Goal: Task Accomplishment & Management: Manage account settings

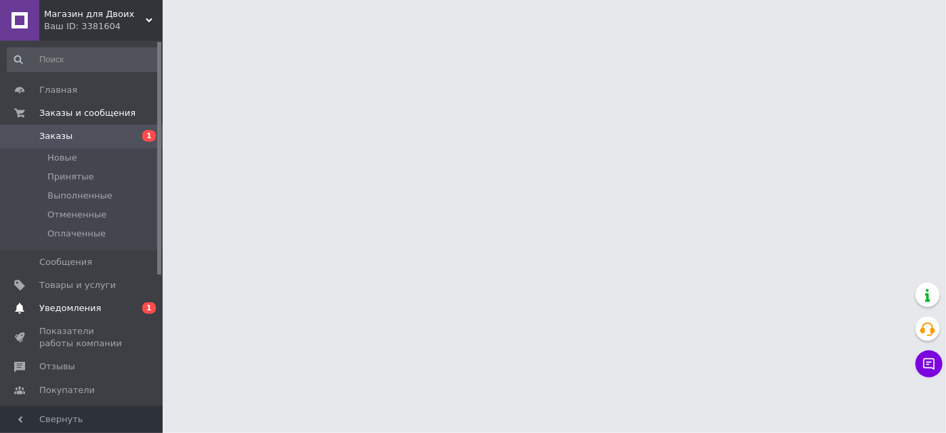
click at [67, 310] on span "Уведомления" at bounding box center [70, 308] width 62 height 12
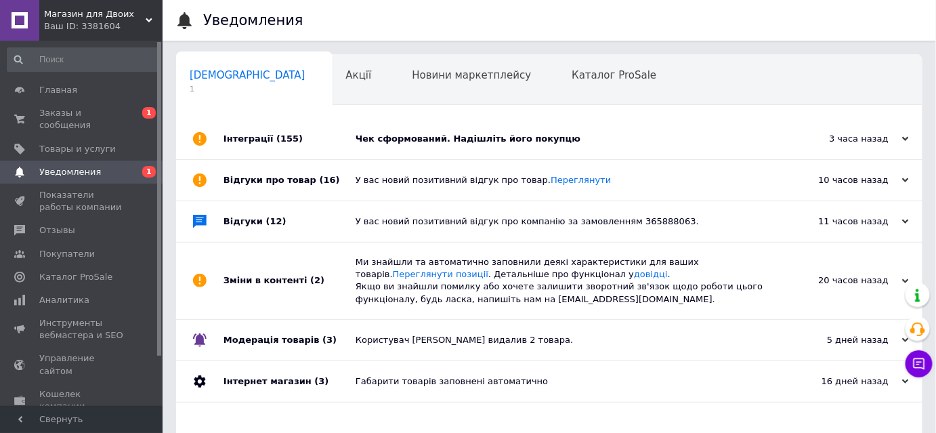
click at [449, 138] on div "Чек сформований. Надішліть його покупцю" at bounding box center [565, 139] width 418 height 12
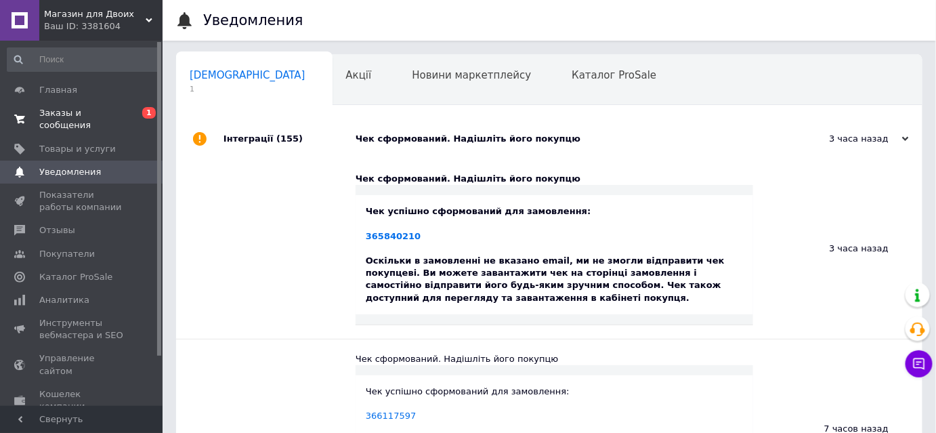
click at [83, 106] on link "Заказы и сообщения 0 1" at bounding box center [83, 119] width 167 height 35
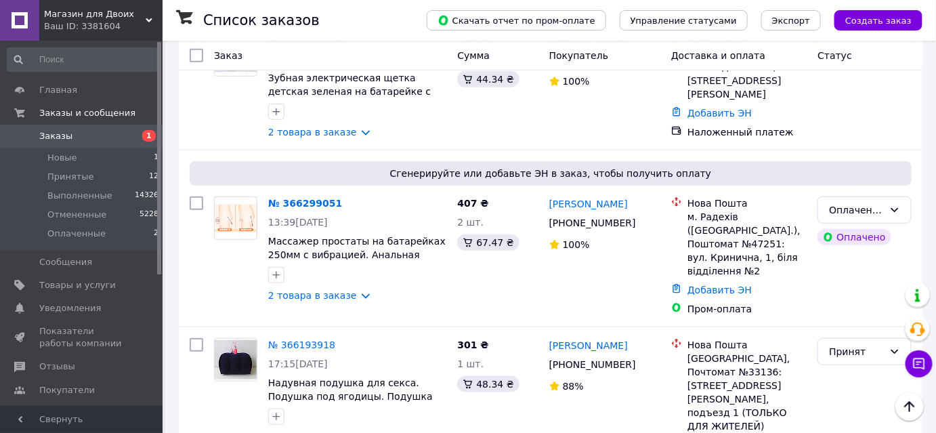
scroll to position [280, 0]
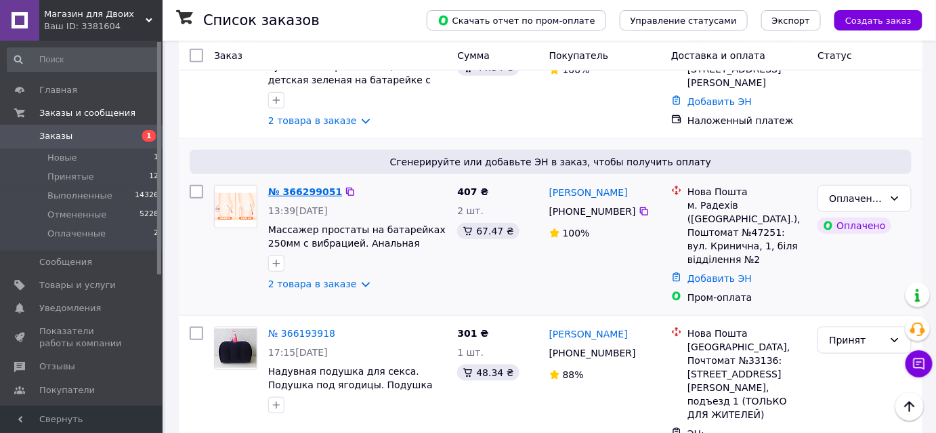
click at [311, 186] on link "№ 366299051" at bounding box center [305, 191] width 74 height 11
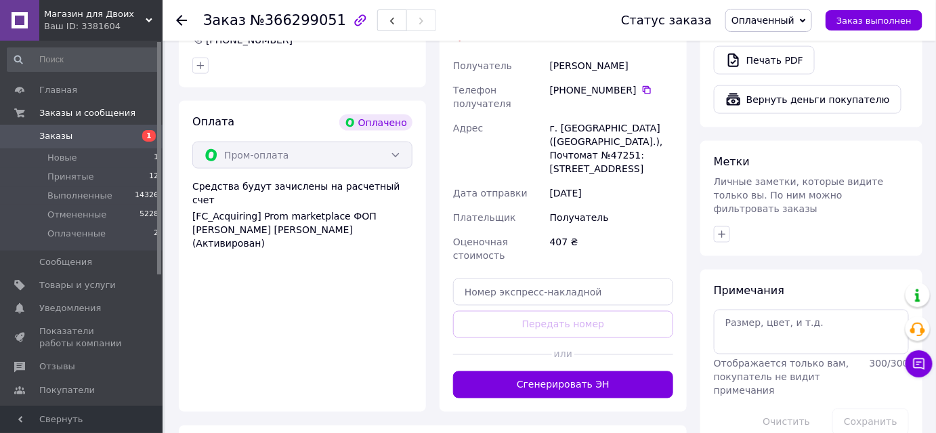
scroll to position [524, 0]
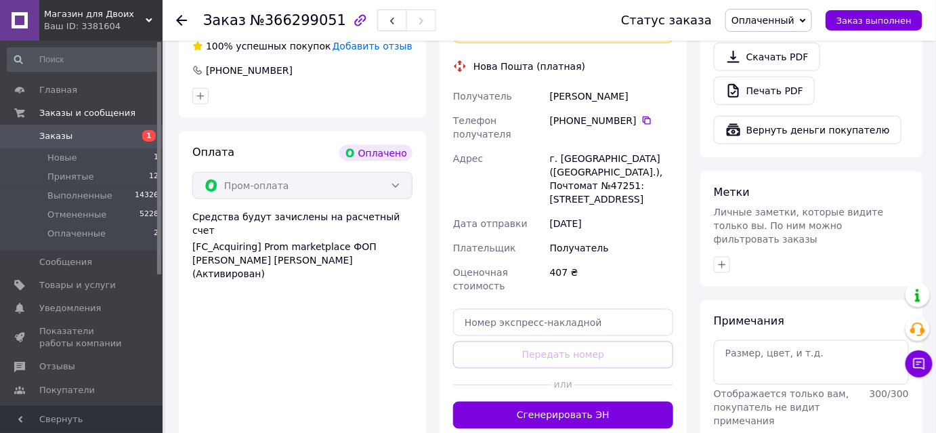
click at [812, 14] on span "Оплаченный" at bounding box center [769, 20] width 87 height 23
click at [770, 46] on li "Принят" at bounding box center [768, 47] width 85 height 20
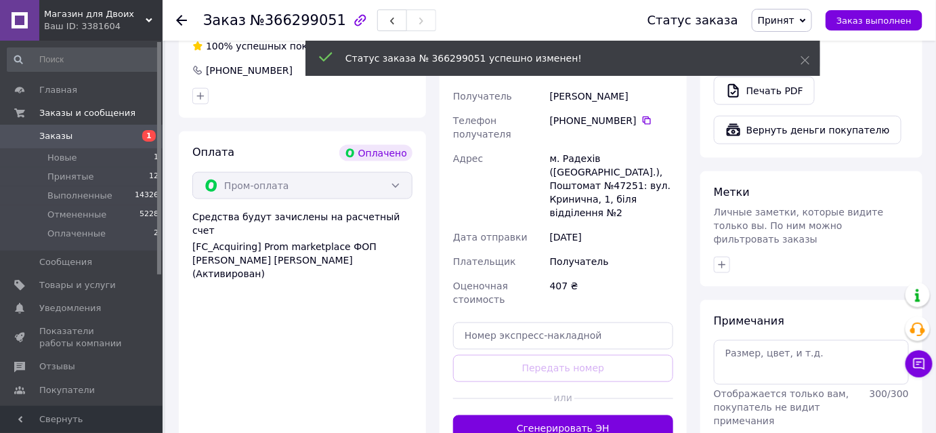
scroll to position [145, 0]
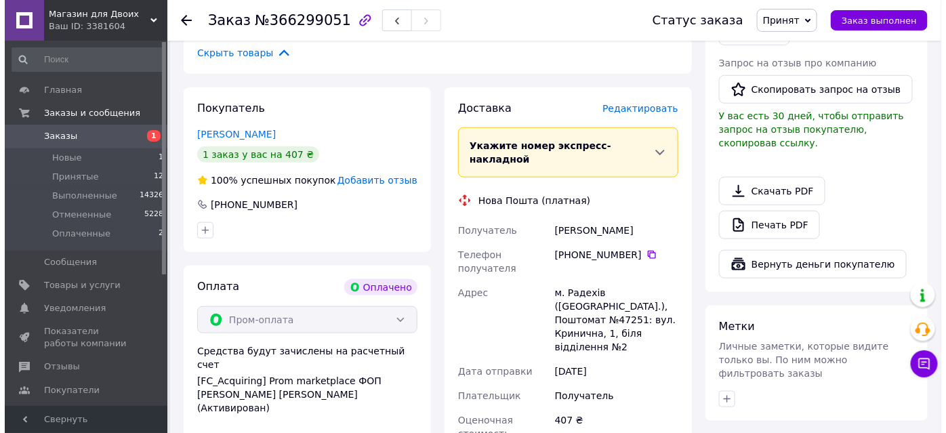
scroll to position [356, 0]
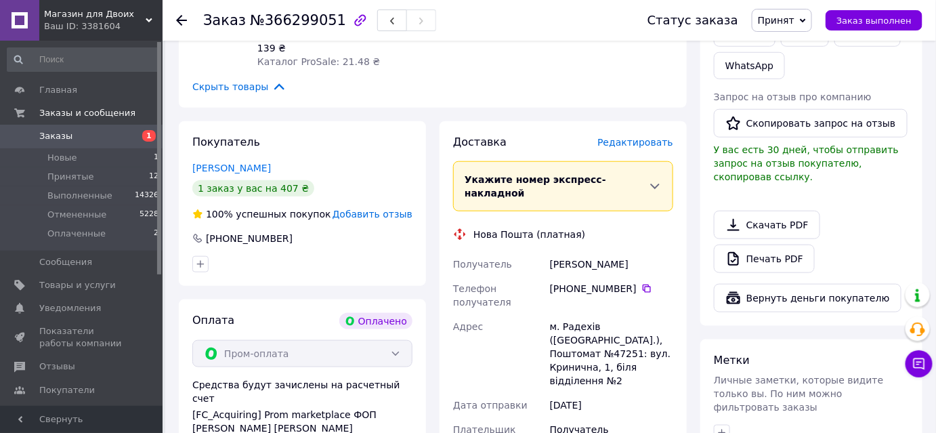
click at [646, 141] on span "Редактировать" at bounding box center [635, 142] width 76 height 11
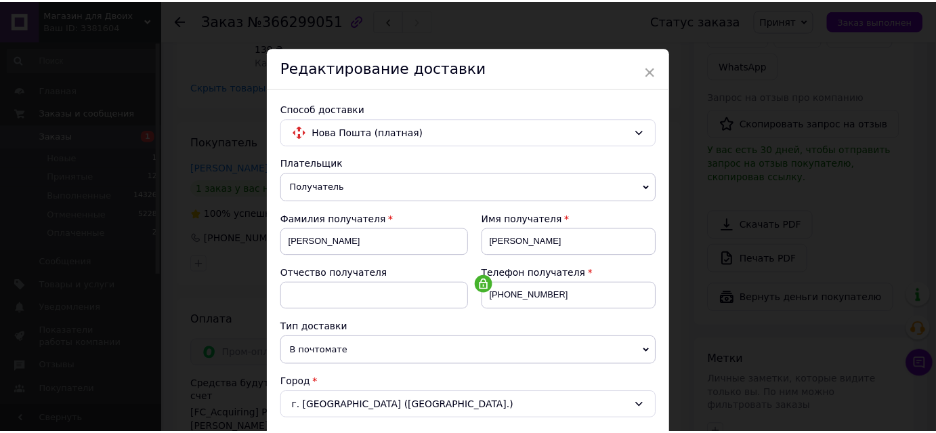
scroll to position [461, 0]
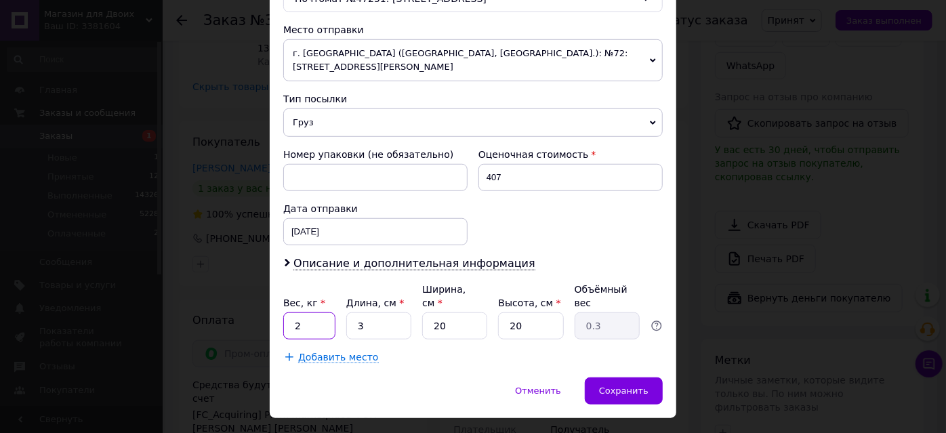
click at [304, 312] on input "2" at bounding box center [309, 325] width 52 height 27
type input "1"
click at [613, 385] on span "Сохранить" at bounding box center [623, 390] width 49 height 10
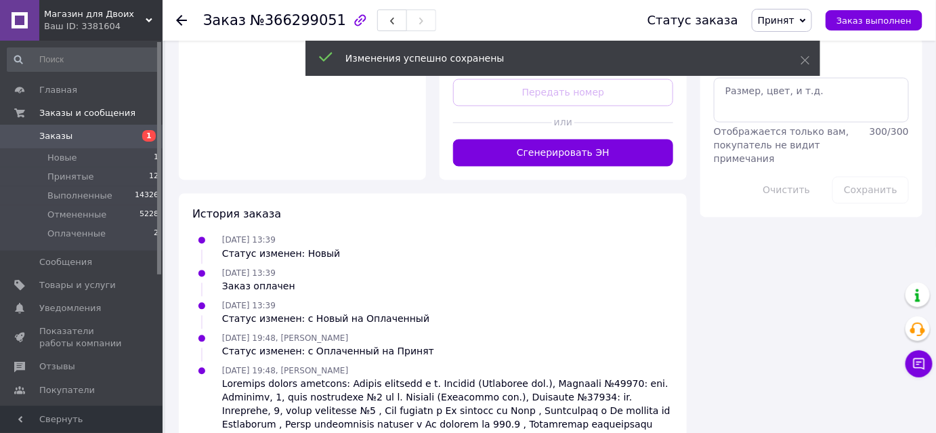
scroll to position [790, 0]
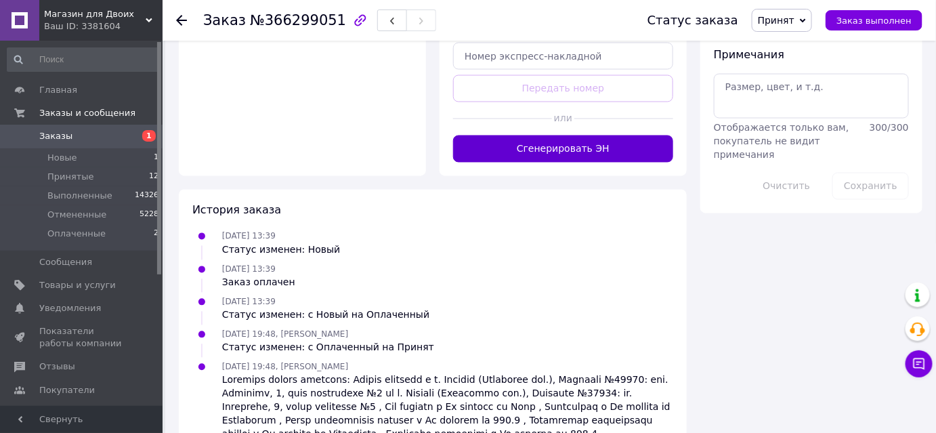
click at [600, 135] on button "Сгенерировать ЭН" at bounding box center [563, 148] width 220 height 27
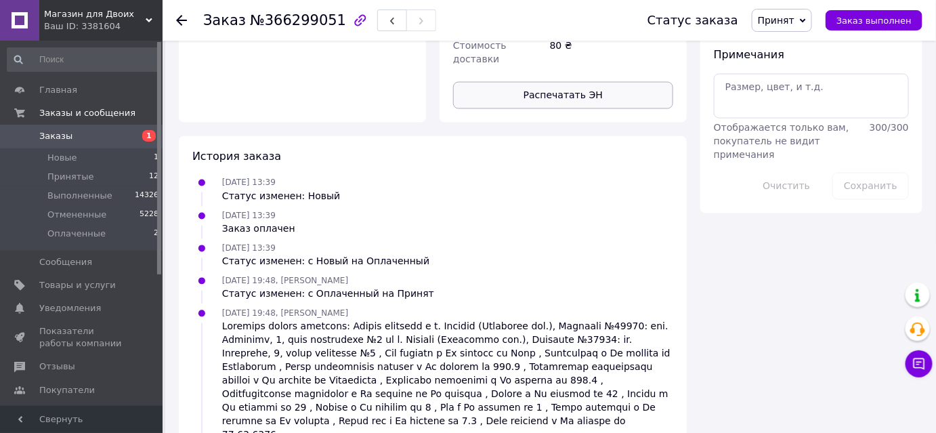
click at [556, 82] on button "Распечатать ЭН" at bounding box center [563, 95] width 220 height 27
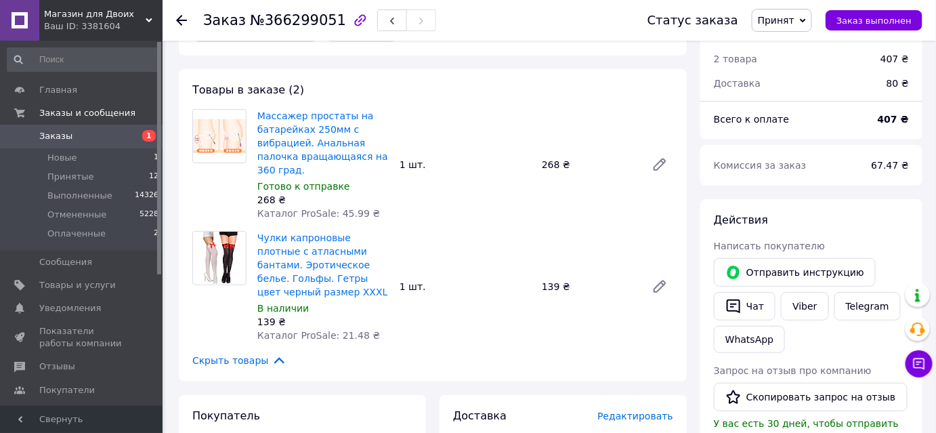
scroll to position [79, 0]
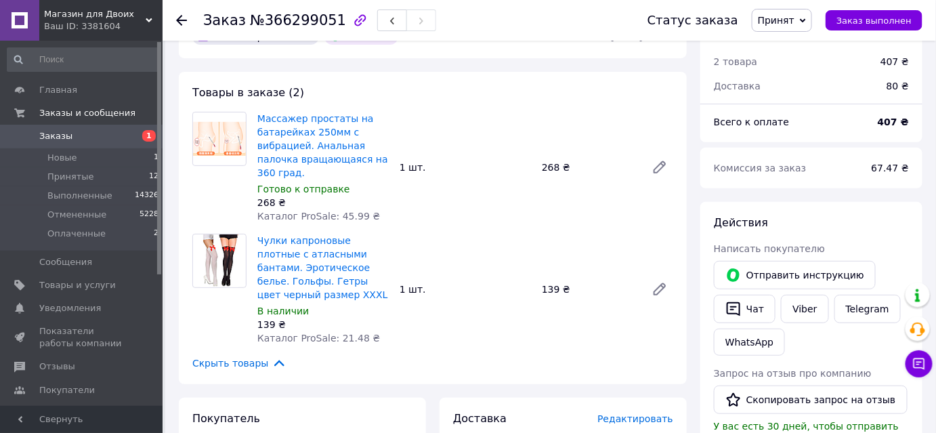
click at [184, 22] on icon at bounding box center [181, 20] width 11 height 11
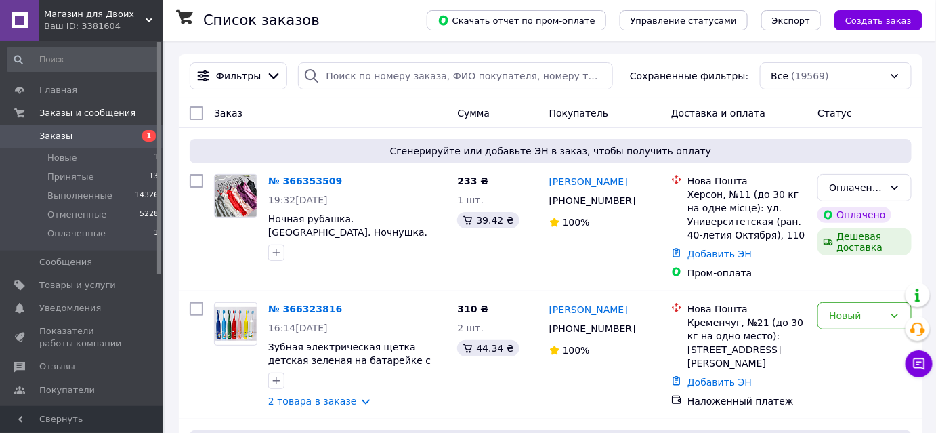
scroll to position [115, 0]
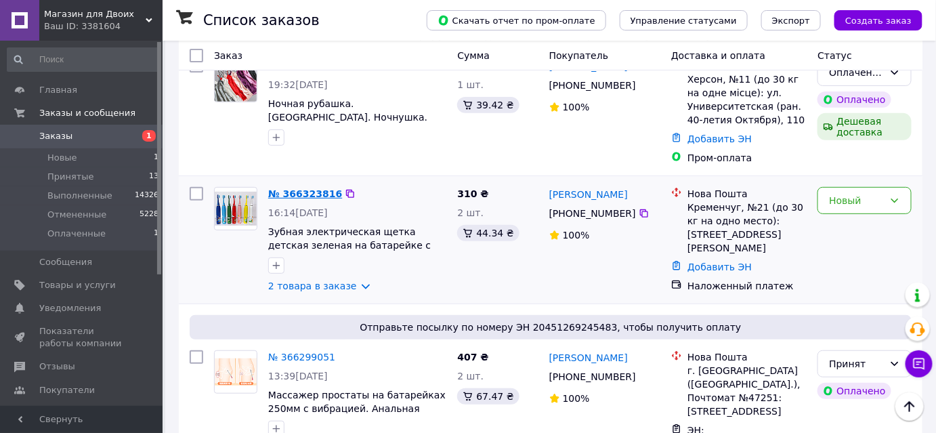
click at [296, 191] on link "№ 366323816" at bounding box center [305, 193] width 74 height 11
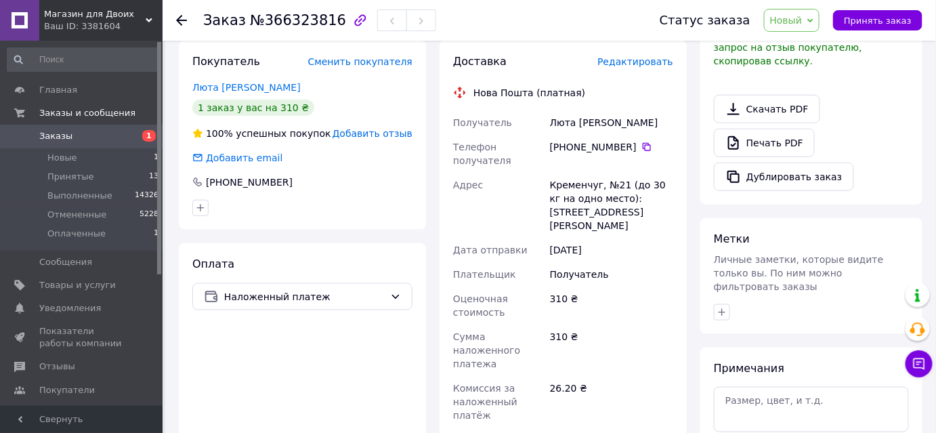
scroll to position [43, 0]
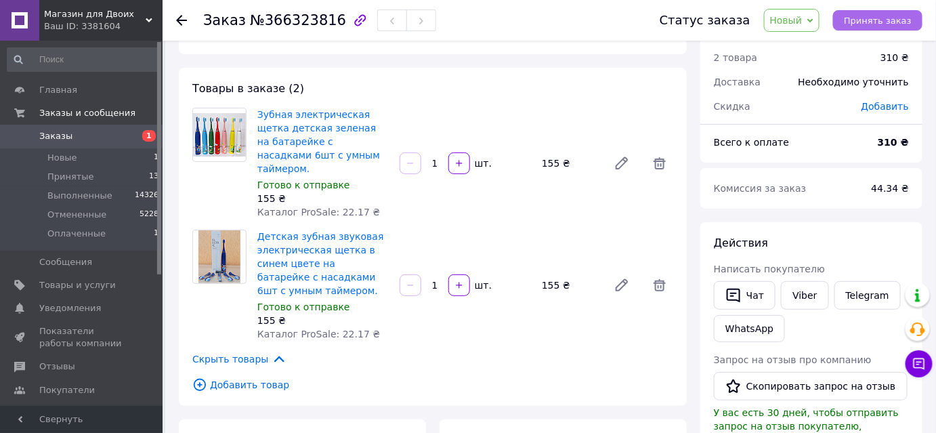
click at [872, 21] on span "Принять заказ" at bounding box center [878, 21] width 68 height 10
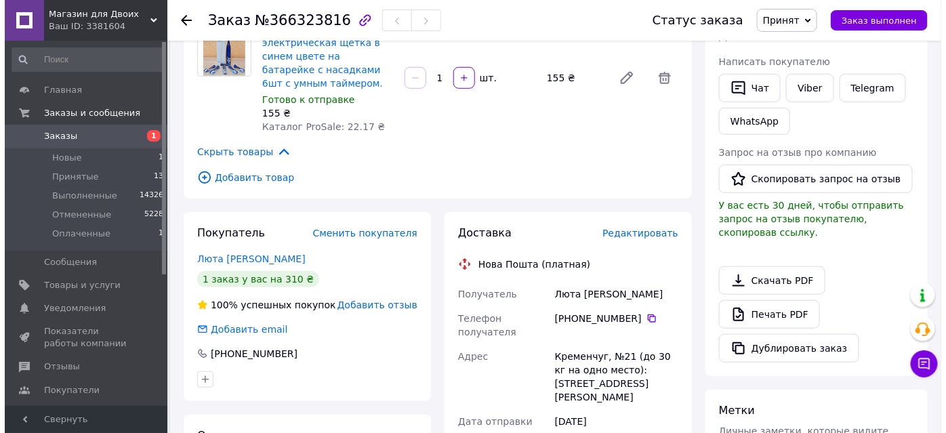
scroll to position [261, 0]
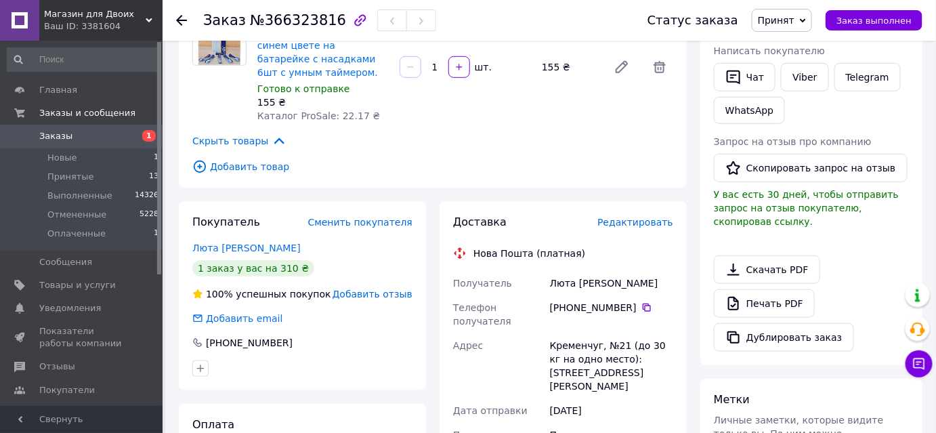
click at [646, 217] on span "Редактировать" at bounding box center [635, 222] width 76 height 11
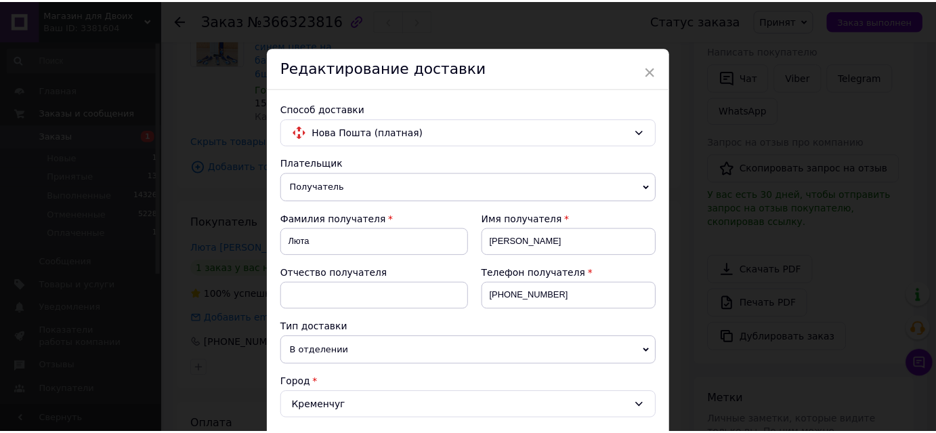
scroll to position [595, 0]
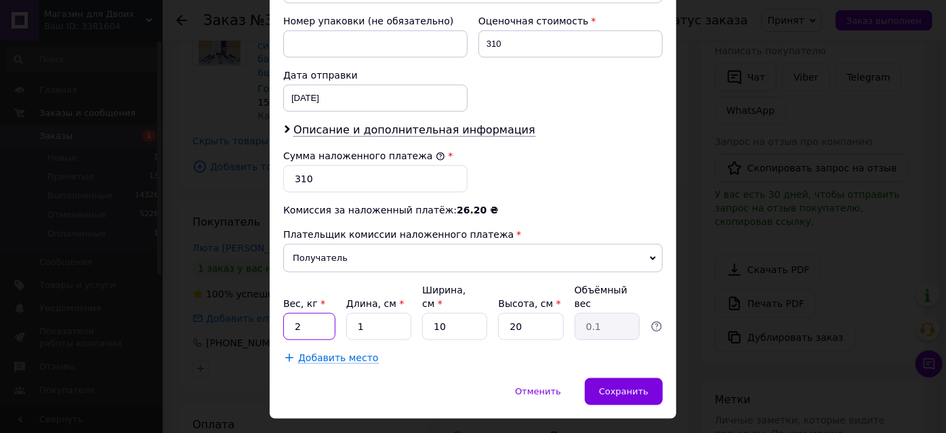
click at [305, 313] on input "2" at bounding box center [309, 326] width 52 height 27
type input "1"
click at [617, 386] on span "Сохранить" at bounding box center [623, 391] width 49 height 10
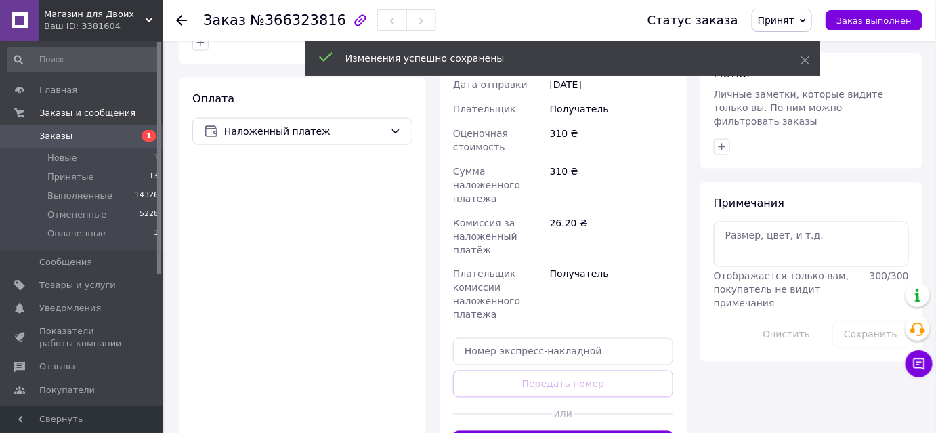
scroll to position [618, 0]
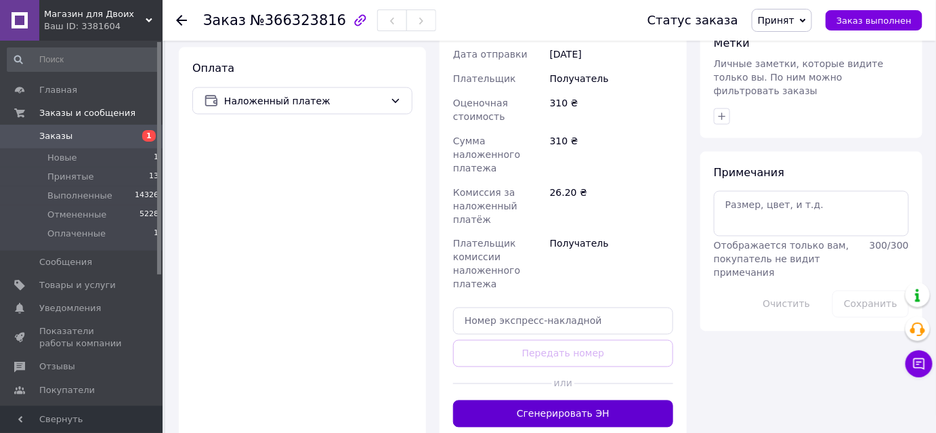
click at [542, 400] on button "Сгенерировать ЭН" at bounding box center [563, 413] width 220 height 27
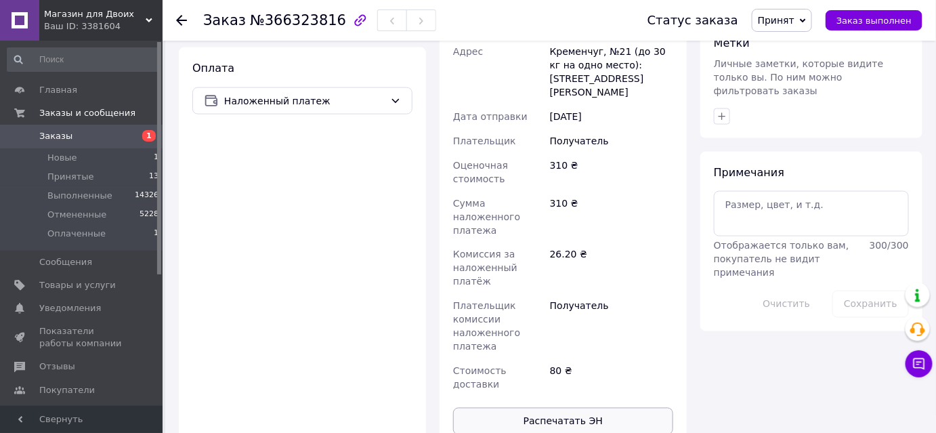
click at [536, 408] on button "Распечатать ЭН" at bounding box center [563, 421] width 220 height 27
click at [179, 20] on use at bounding box center [181, 20] width 11 height 11
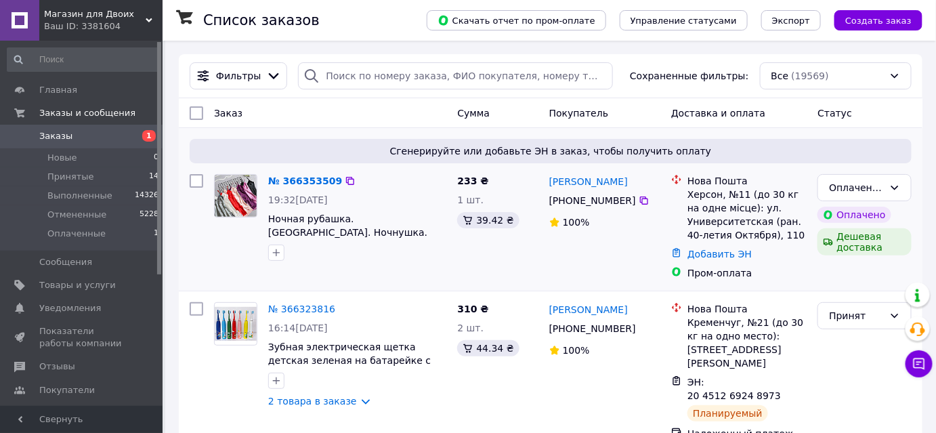
click at [310, 190] on div "№ 366353509 19:32[DATE] Ночная рубашка. [GEOGRAPHIC_DATA]. Ночнушка. Пижама. Се…" at bounding box center [357, 218] width 189 height 98
click at [312, 175] on link "№ 366353509" at bounding box center [305, 180] width 74 height 11
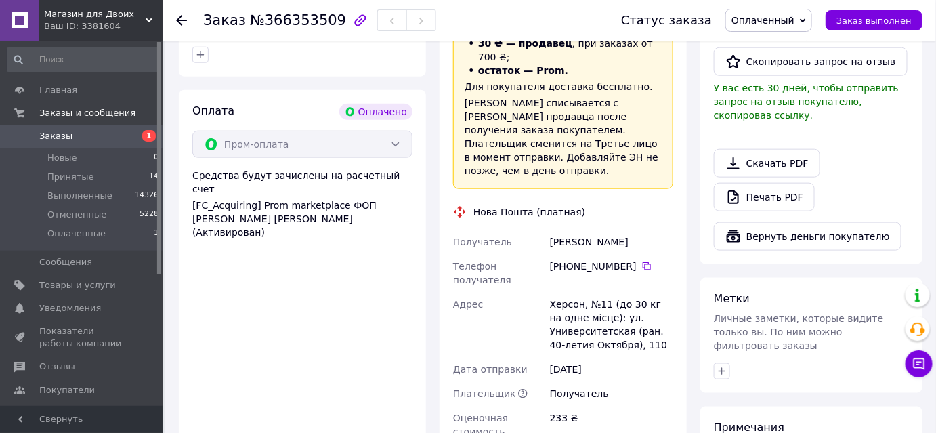
scroll to position [39, 0]
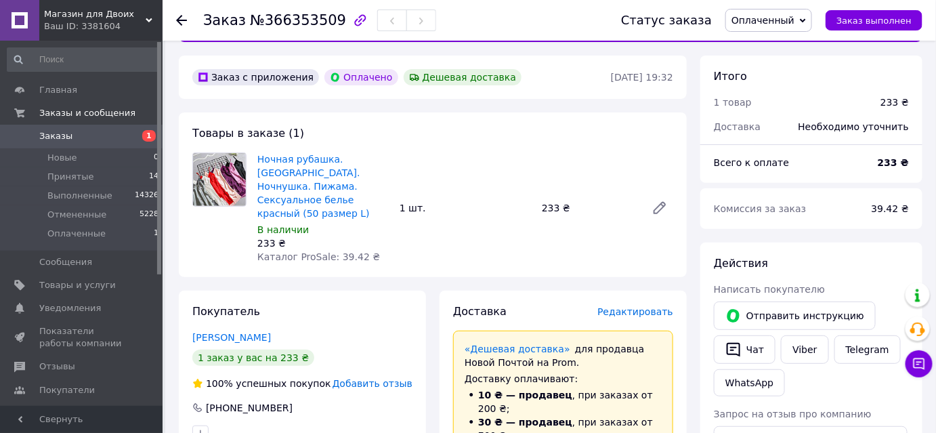
click at [812, 26] on span "Оплаченный" at bounding box center [769, 20] width 87 height 23
click at [765, 51] on li "Принят" at bounding box center [768, 47] width 85 height 20
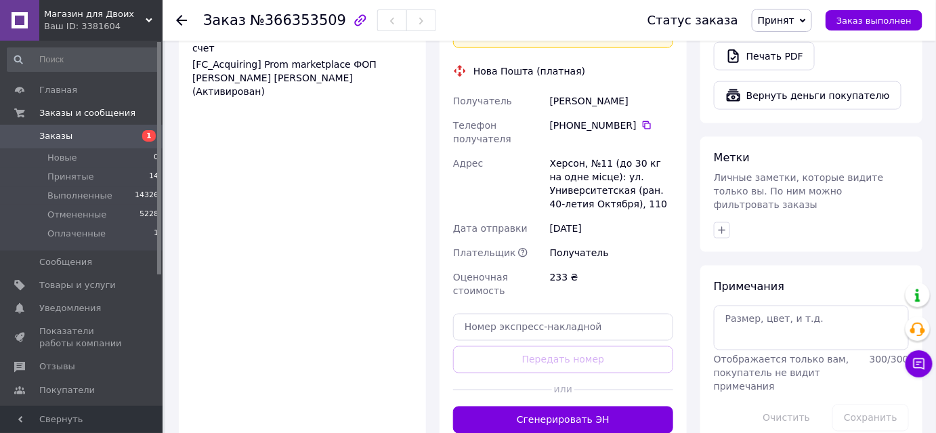
scroll to position [708, 0]
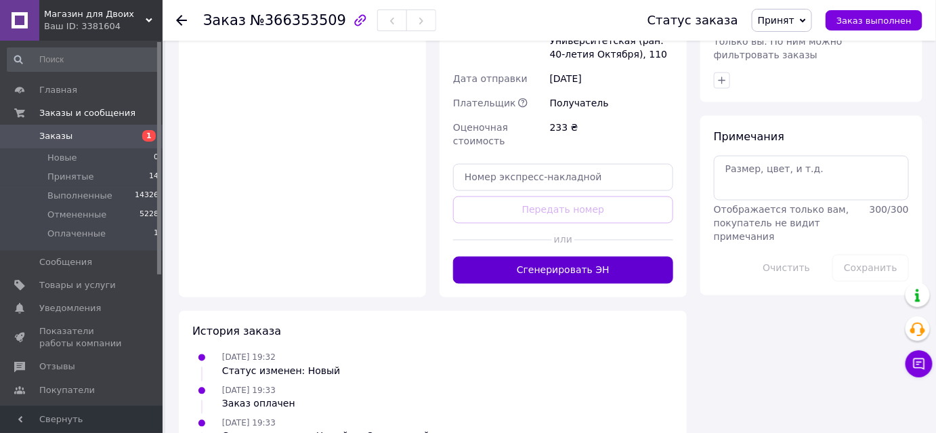
click at [583, 257] on button "Сгенерировать ЭН" at bounding box center [563, 270] width 220 height 27
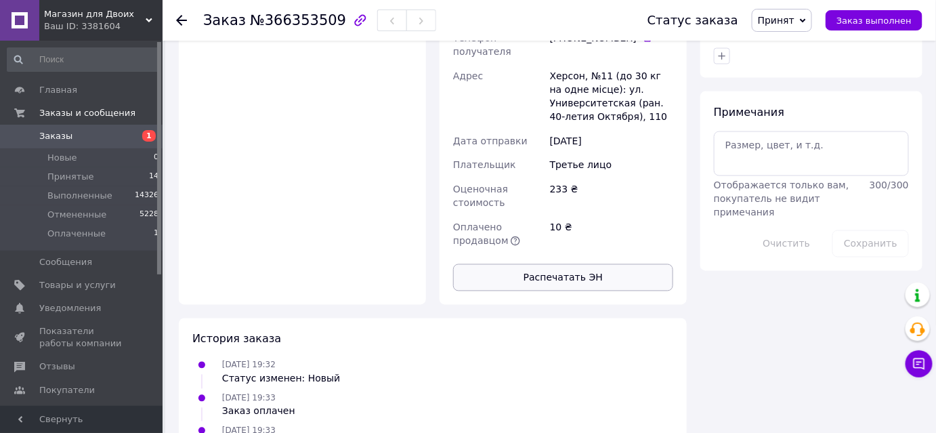
click at [553, 264] on button "Распечатать ЭН" at bounding box center [563, 277] width 220 height 27
